Goal: Information Seeking & Learning: Learn about a topic

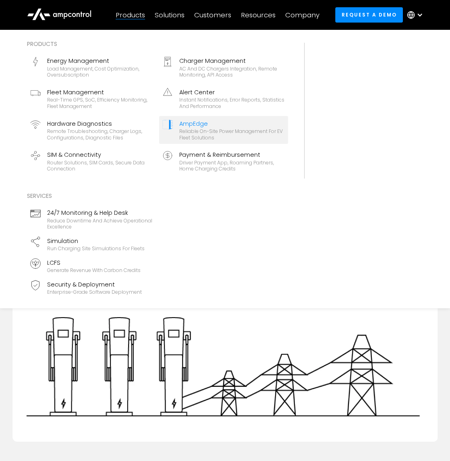
click at [176, 123] on link "AmpEdge Reliable On-site Power Management for EV Fleet Solutions" at bounding box center [223, 130] width 129 height 28
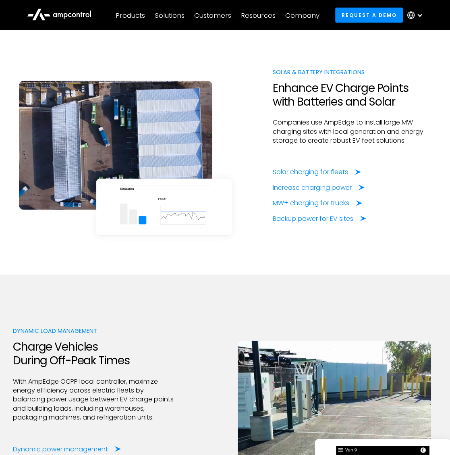
scroll to position [1370, 0]
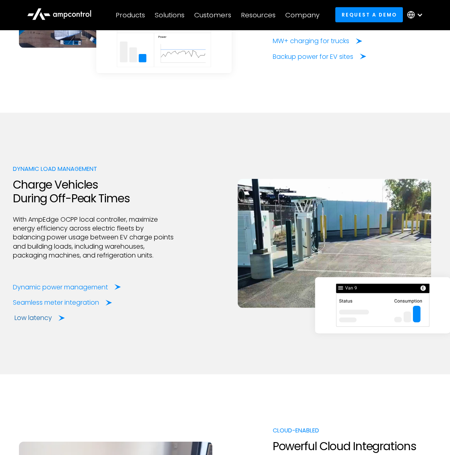
click at [22, 320] on div "Low latency" at bounding box center [33, 318] width 37 height 9
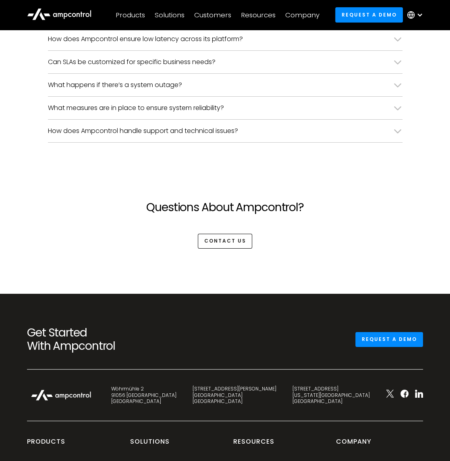
scroll to position [2250, 0]
